Goal: Task Accomplishment & Management: Complete application form

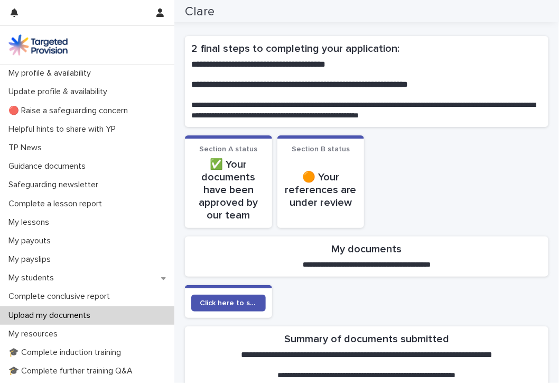
scroll to position [15, 0]
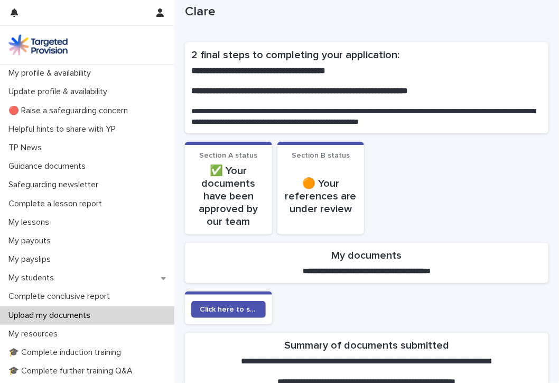
click at [321, 154] on span "Section B status" at bounding box center [321, 155] width 58 height 7
click at [317, 210] on p "🟠 Your references are under review" at bounding box center [321, 196] width 75 height 38
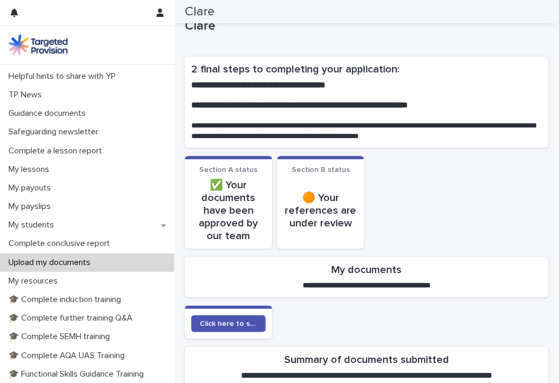
scroll to position [0, 0]
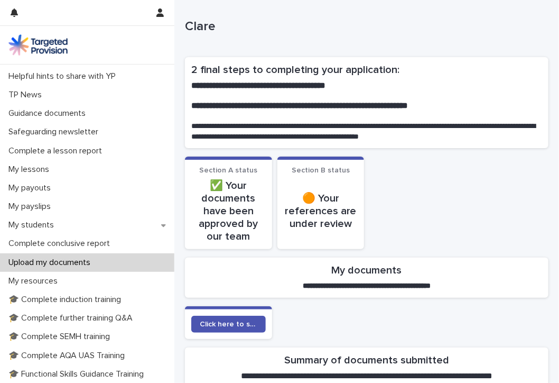
click at [311, 158] on section "Section B status 🟠 Your references are under review" at bounding box center [320, 202] width 87 height 92
click at [281, 165] on section "Section B status 🟠 Your references are under review" at bounding box center [320, 202] width 87 height 92
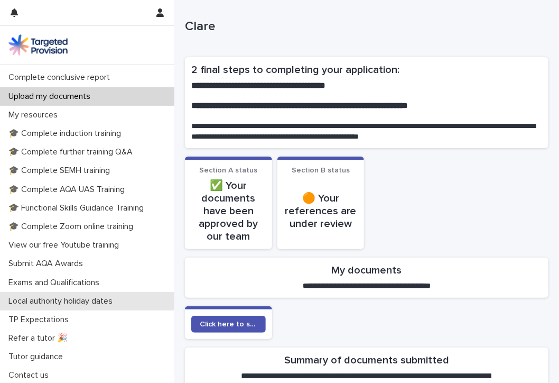
scroll to position [220, 0]
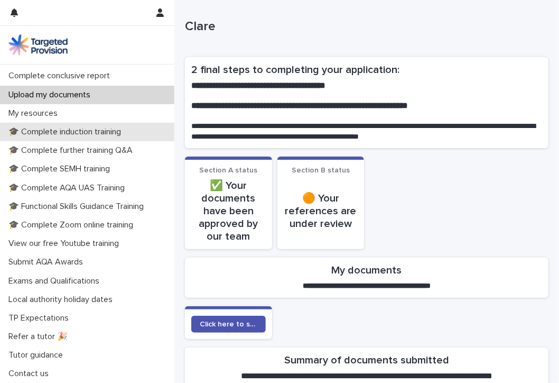
click at [95, 134] on p "🎓 Complete induction training" at bounding box center [66, 132] width 125 height 10
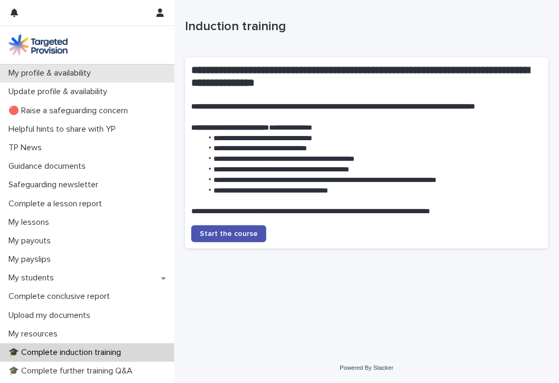
click at [34, 71] on p "My profile & availability" at bounding box center [51, 73] width 95 height 10
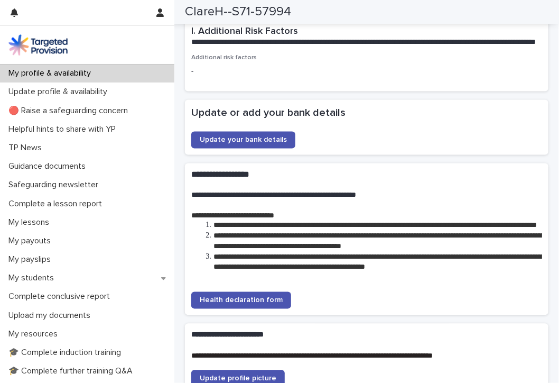
scroll to position [1928, 0]
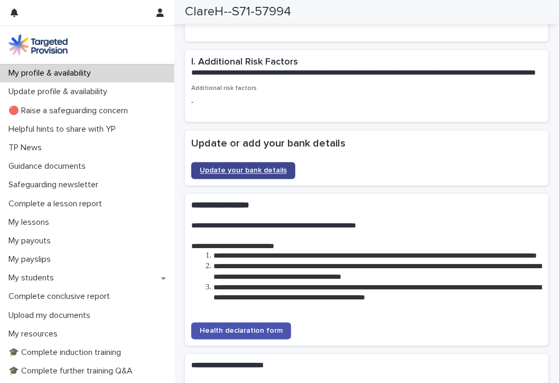
click at [238, 174] on span "Update your bank details" at bounding box center [243, 170] width 87 height 7
click at [57, 76] on p "My profile & availability" at bounding box center [51, 73] width 95 height 10
click at [60, 71] on p "My profile & availability" at bounding box center [51, 73] width 95 height 10
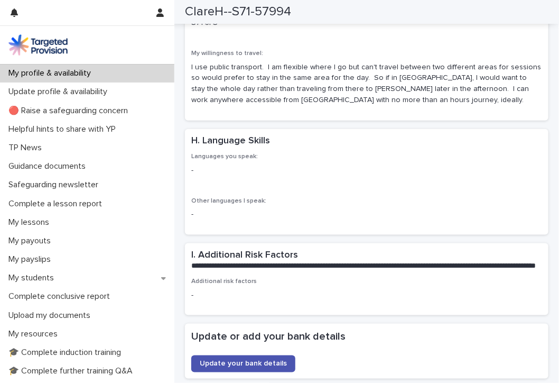
scroll to position [1716, 0]
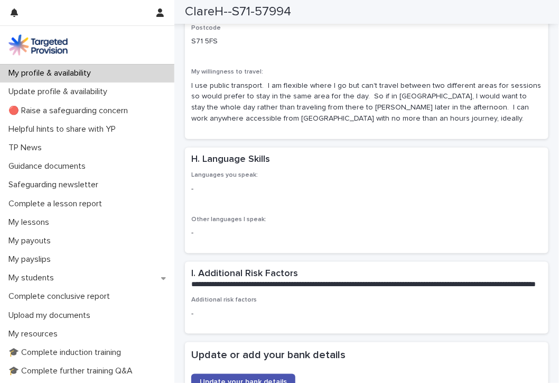
click at [264, 190] on p "-" at bounding box center [245, 188] width 108 height 11
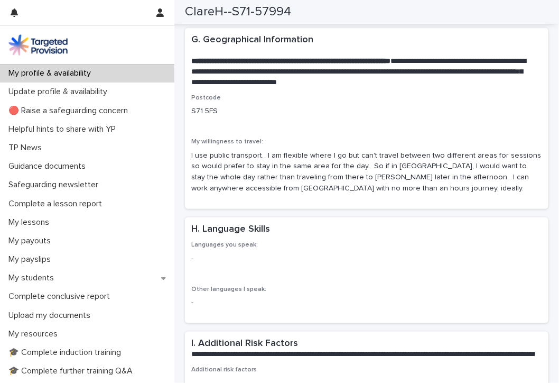
scroll to position [1663, 0]
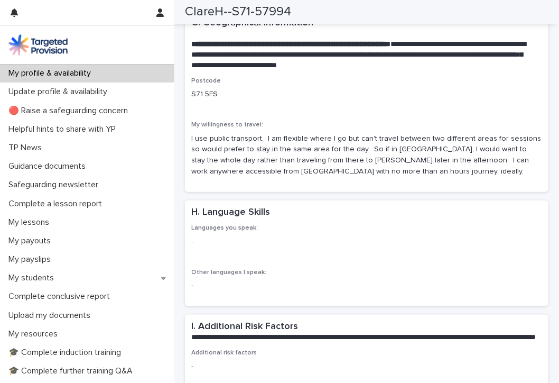
click at [247, 164] on p "I use public transport. I am flexible where I go but can't travel between two d…" at bounding box center [366, 155] width 351 height 44
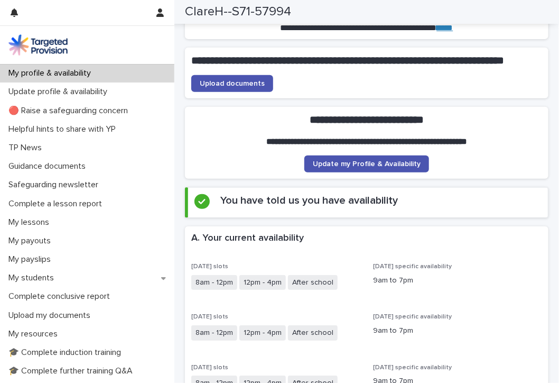
scroll to position [78, 0]
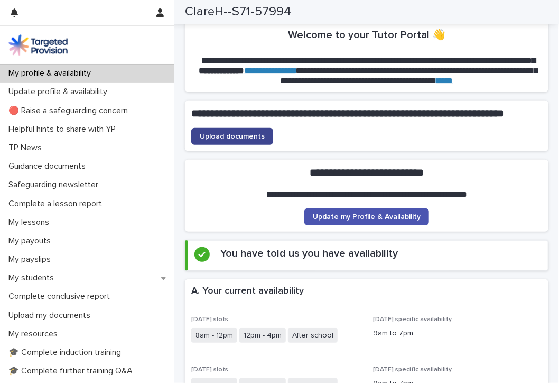
click at [228, 140] on span "Upload documents" at bounding box center [232, 136] width 65 height 7
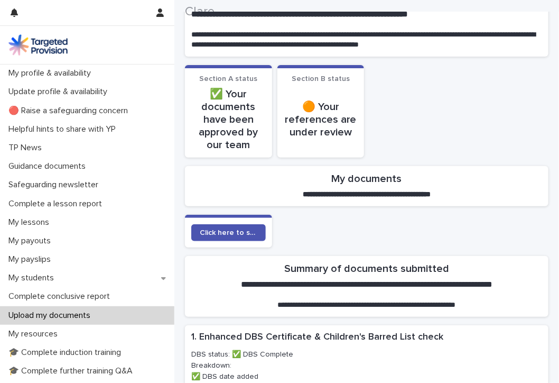
scroll to position [159, 0]
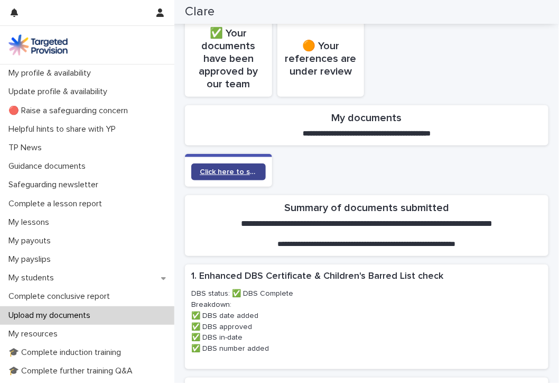
click at [240, 170] on span "Click here to submit documents" at bounding box center [229, 171] width 58 height 7
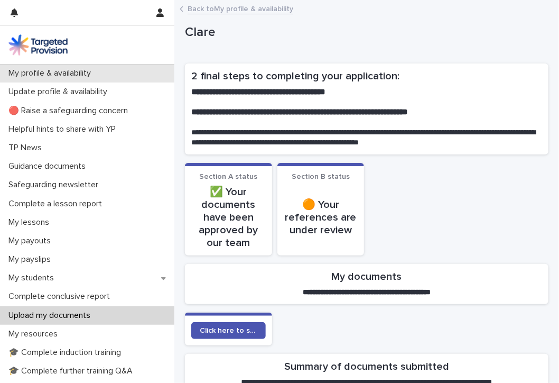
click at [68, 76] on p "My profile & availability" at bounding box center [51, 73] width 95 height 10
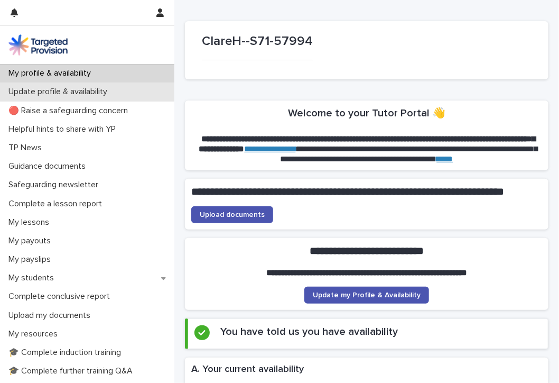
click at [83, 91] on p "Update profile & availability" at bounding box center [59, 92] width 111 height 10
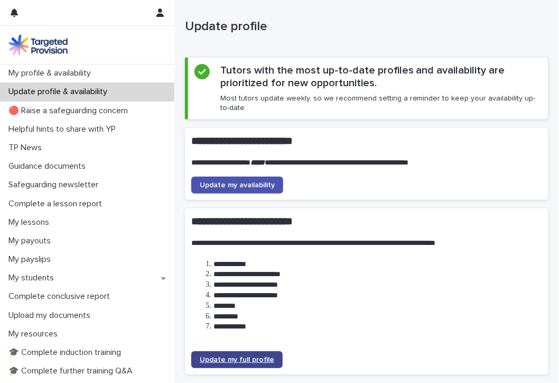
click at [228, 358] on span "Update my full profile" at bounding box center [237, 359] width 75 height 7
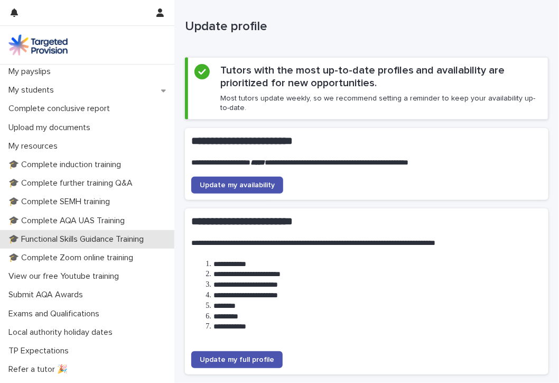
scroll to position [211, 0]
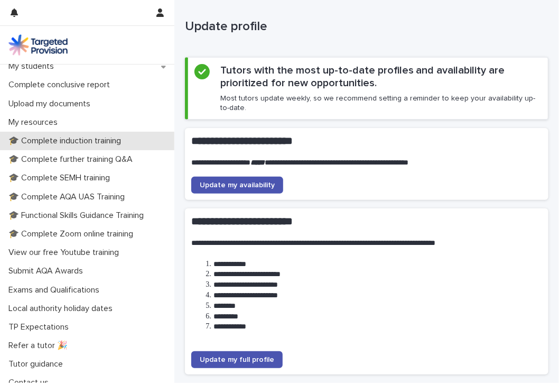
click at [93, 143] on p "🎓 Complete induction training" at bounding box center [66, 141] width 125 height 10
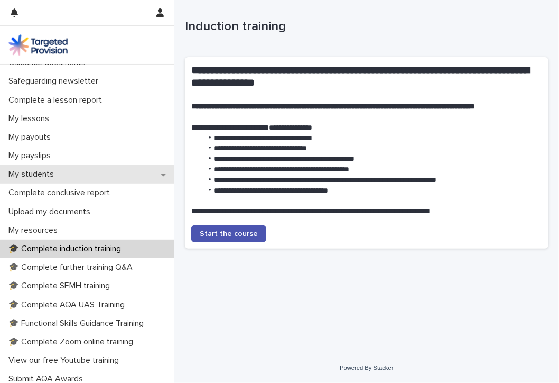
scroll to position [159, 0]
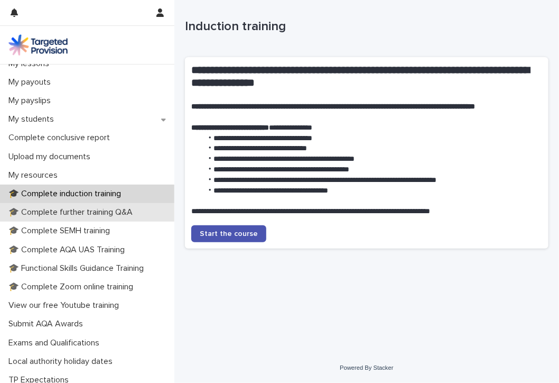
click at [95, 213] on p "🎓 Complete further training Q&A" at bounding box center [72, 212] width 137 height 10
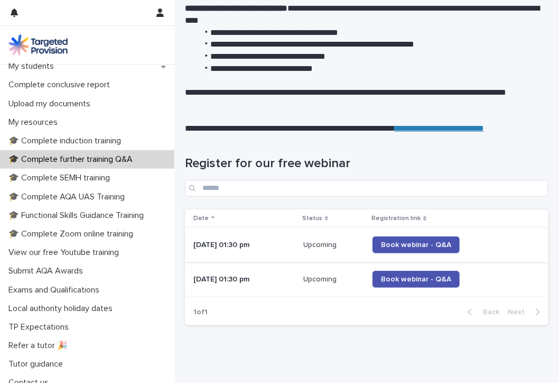
scroll to position [152, 0]
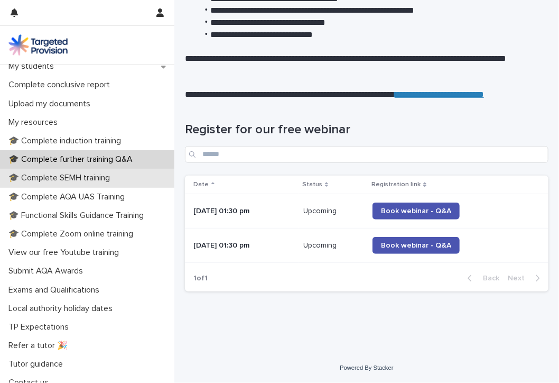
click at [54, 173] on p "🎓 Complete SEMH training" at bounding box center [61, 178] width 114 height 10
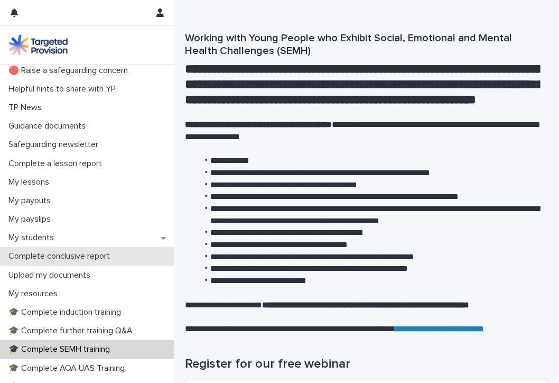
scroll to position [106, 0]
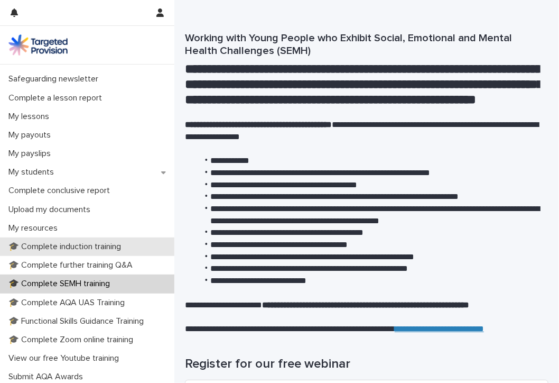
click at [89, 245] on p "🎓 Complete induction training" at bounding box center [66, 246] width 125 height 10
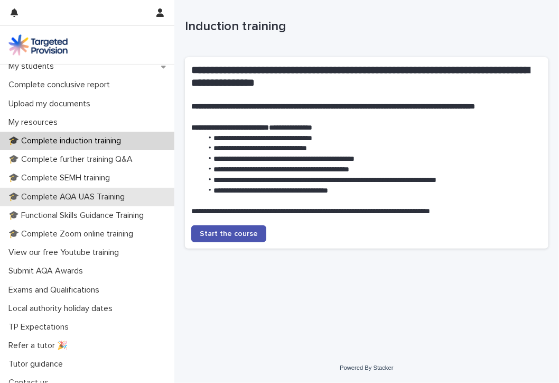
scroll to position [220, 0]
